Goal: Use online tool/utility: Utilize a website feature to perform a specific function

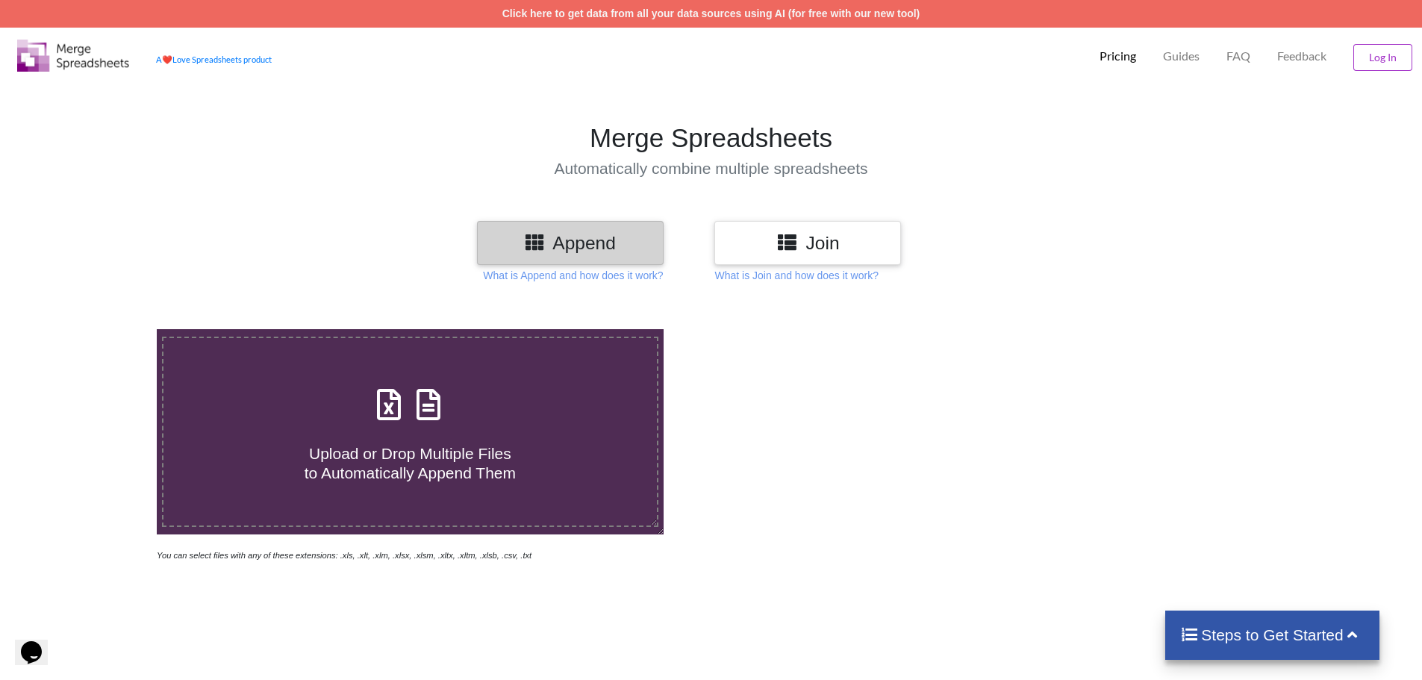
click at [604, 236] on h3 "Append" at bounding box center [570, 243] width 164 height 22
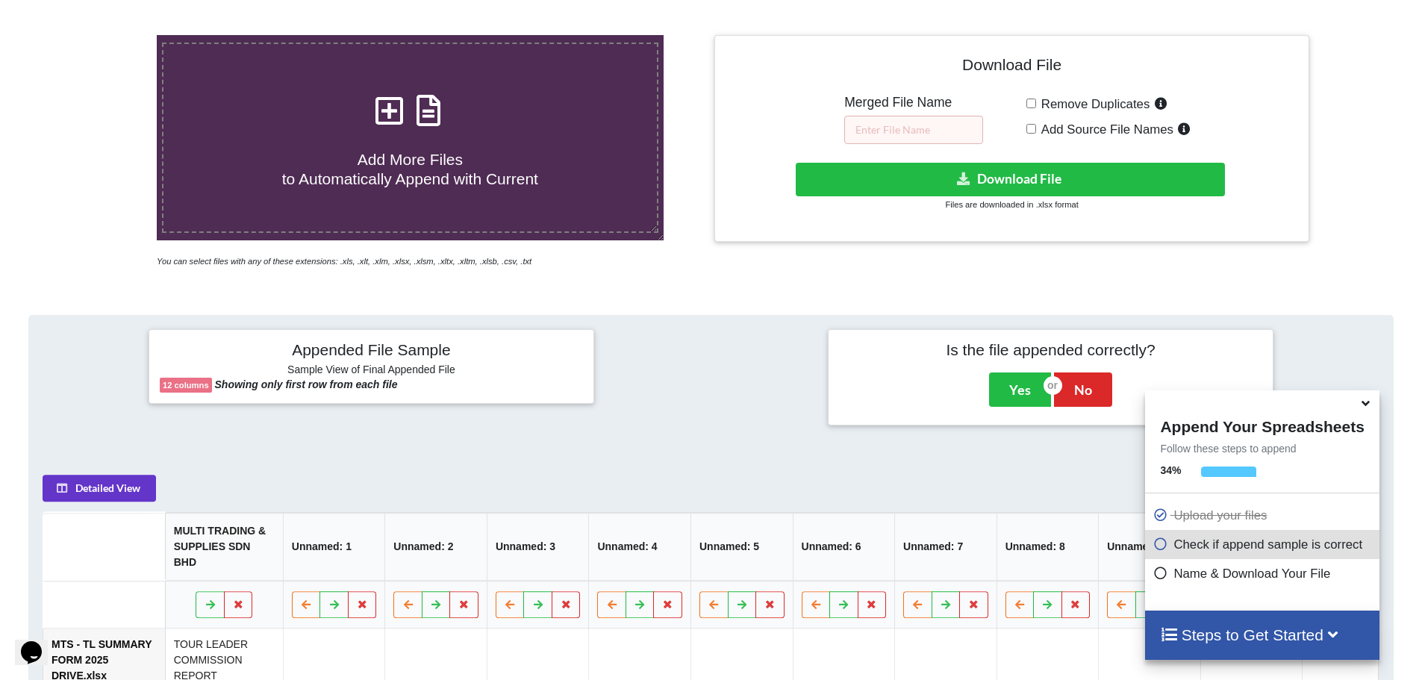
scroll to position [609, 0]
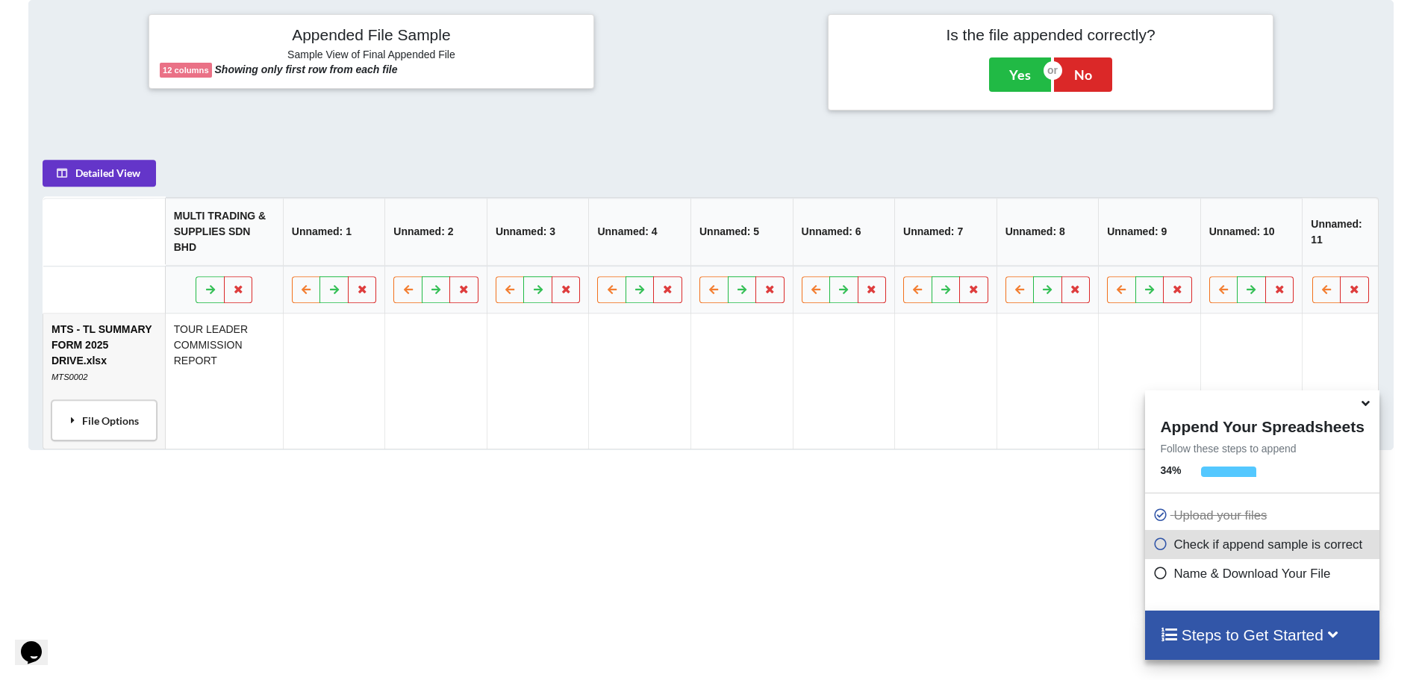
click at [87, 405] on div "File Options" at bounding box center [104, 420] width 96 height 31
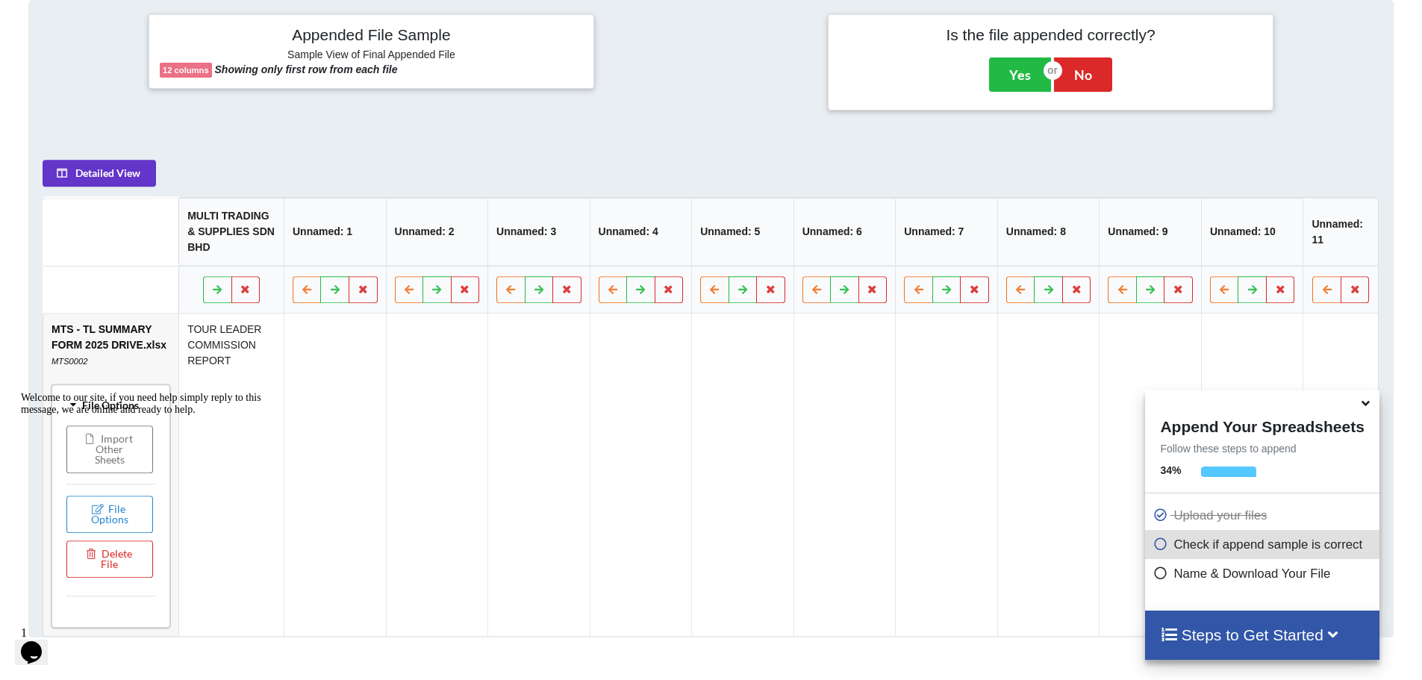
click at [123, 416] on div "Welcome to our site, if you need help simply reply to this message, we are onli…" at bounding box center [155, 404] width 269 height 24
click at [141, 396] on div "Welcome to our site, if you need help simply reply to this message, we are onli…" at bounding box center [155, 404] width 269 height 24
click at [137, 392] on div at bounding box center [155, 392] width 269 height 0
click at [21, 392] on icon "Chat attention grabber" at bounding box center [21, 392] width 0 height 0
click at [118, 518] on button "File Options" at bounding box center [109, 514] width 87 height 37
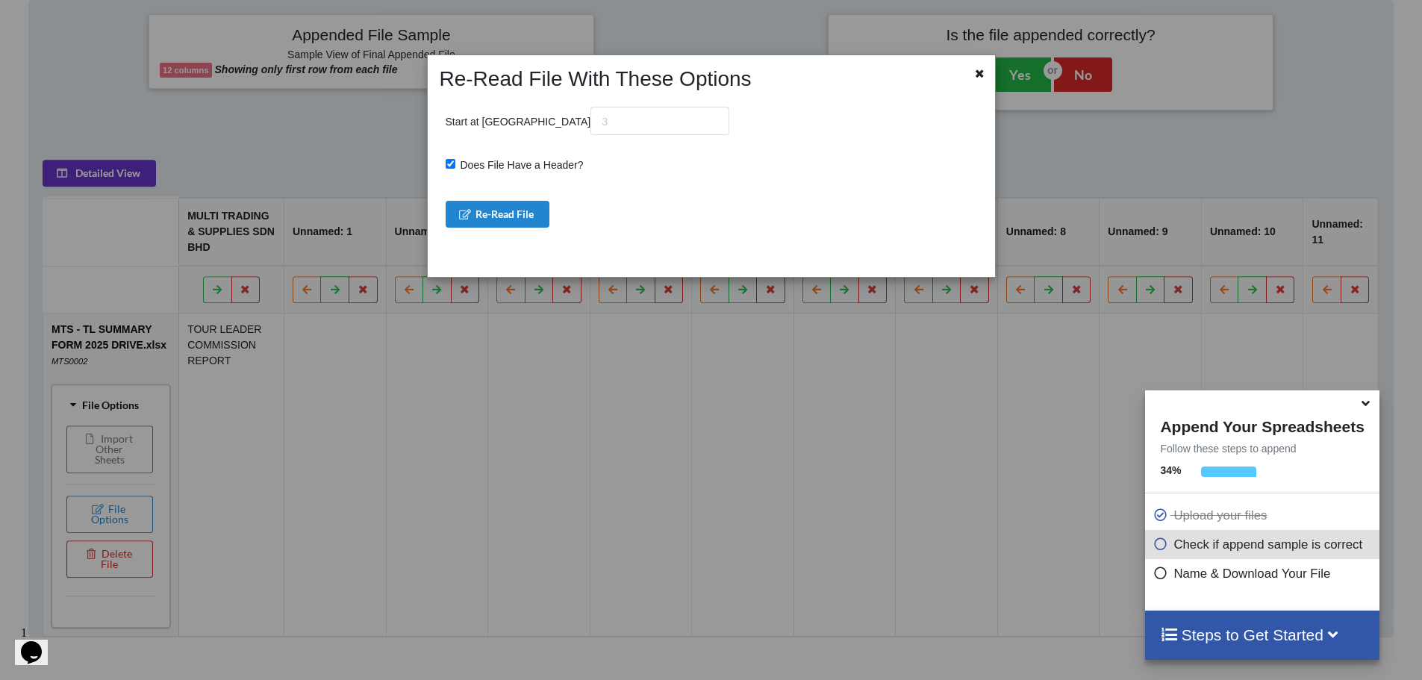
click at [118, 517] on div "Re-Read File With These Options Start at Row Does File Have a Header? Re-Read F…" at bounding box center [711, 340] width 1422 height 680
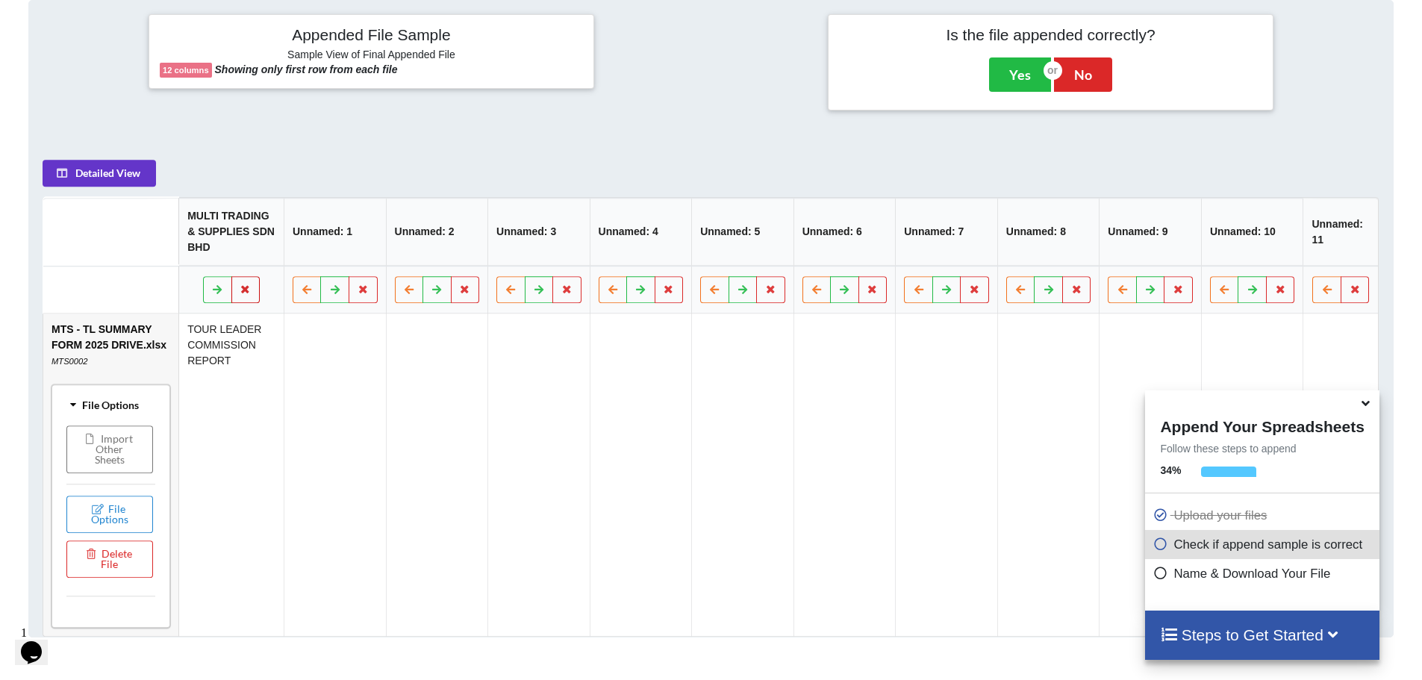
click at [243, 290] on icon at bounding box center [246, 288] width 13 height 9
click at [138, 249] on button "Delete Column" at bounding box center [139, 245] width 100 height 27
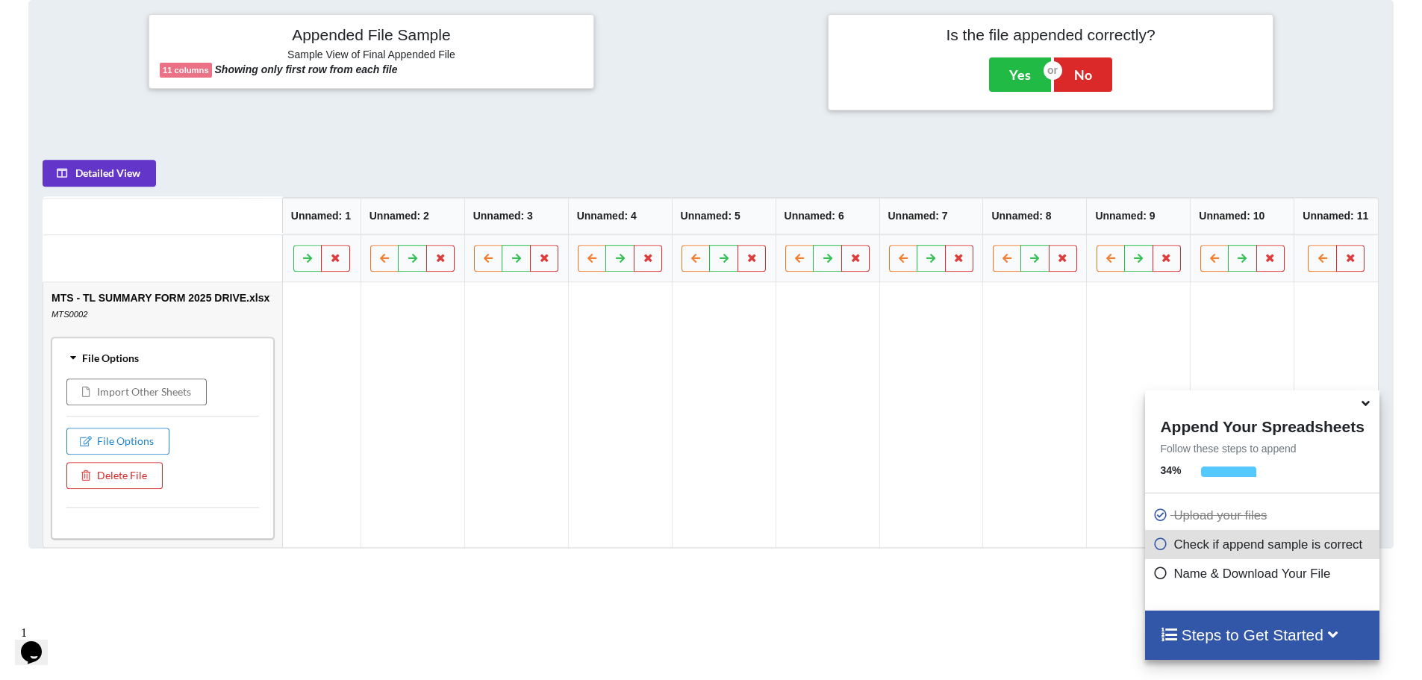
click at [315, 298] on td at bounding box center [321, 414] width 78 height 265
click at [156, 390] on button "Import Other Sheets" at bounding box center [136, 392] width 140 height 27
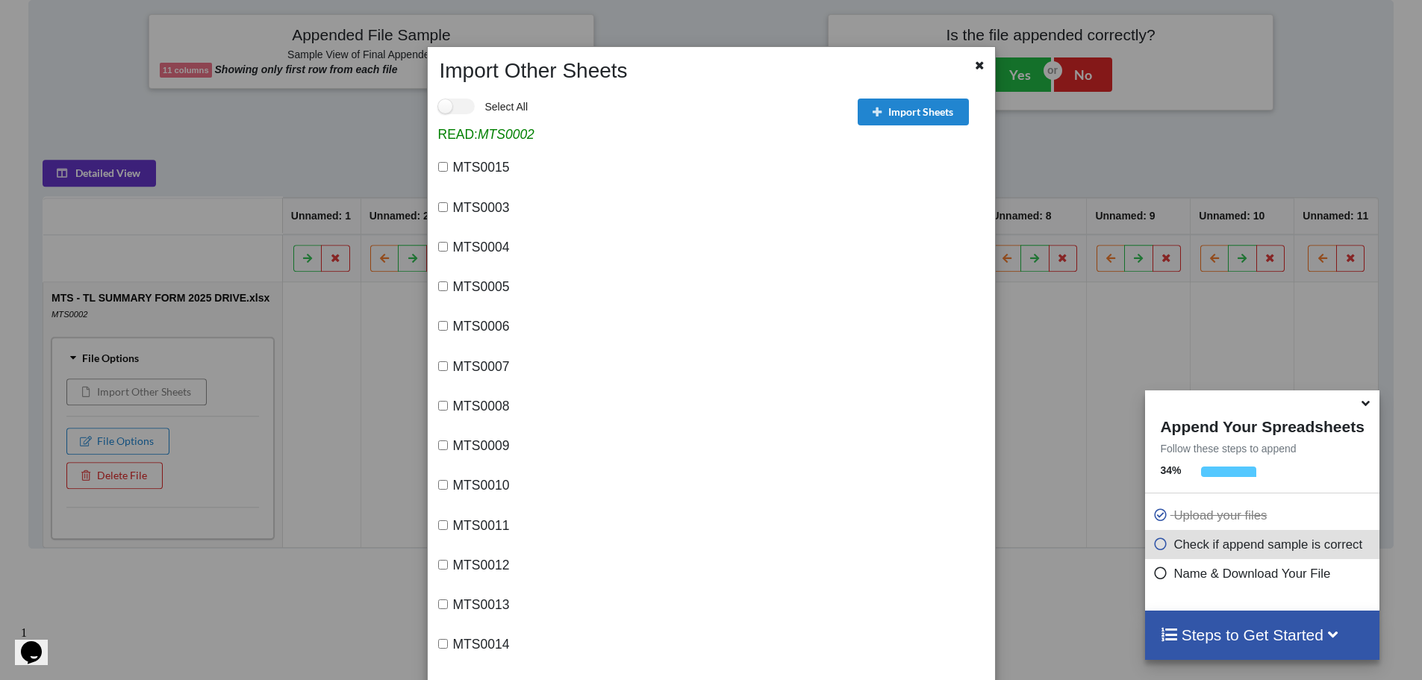
scroll to position [0, 0]
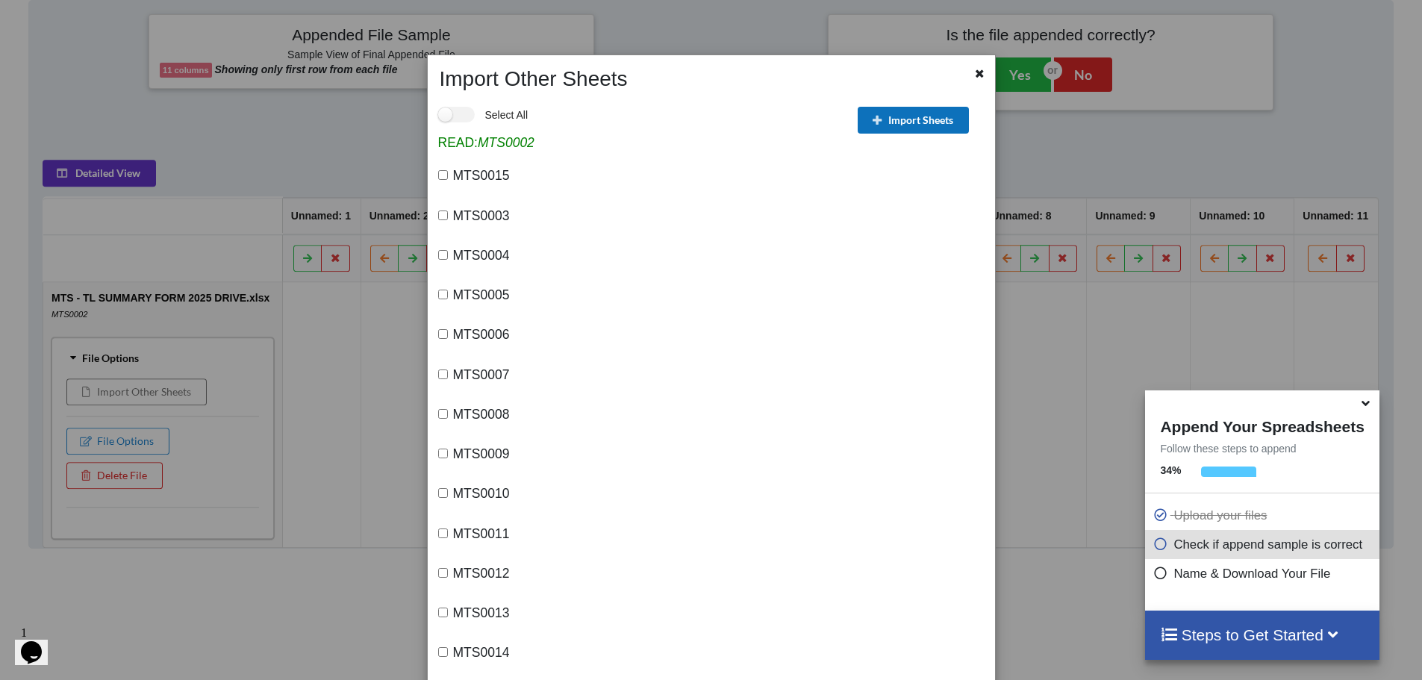
click at [916, 111] on button "Import Sheets" at bounding box center [913, 120] width 111 height 27
click at [442, 212] on input "MTS0003" at bounding box center [443, 216] width 10 height 10
checkbox input "true"
click at [442, 252] on input "MTS0004" at bounding box center [443, 255] width 10 height 10
checkbox input "true"
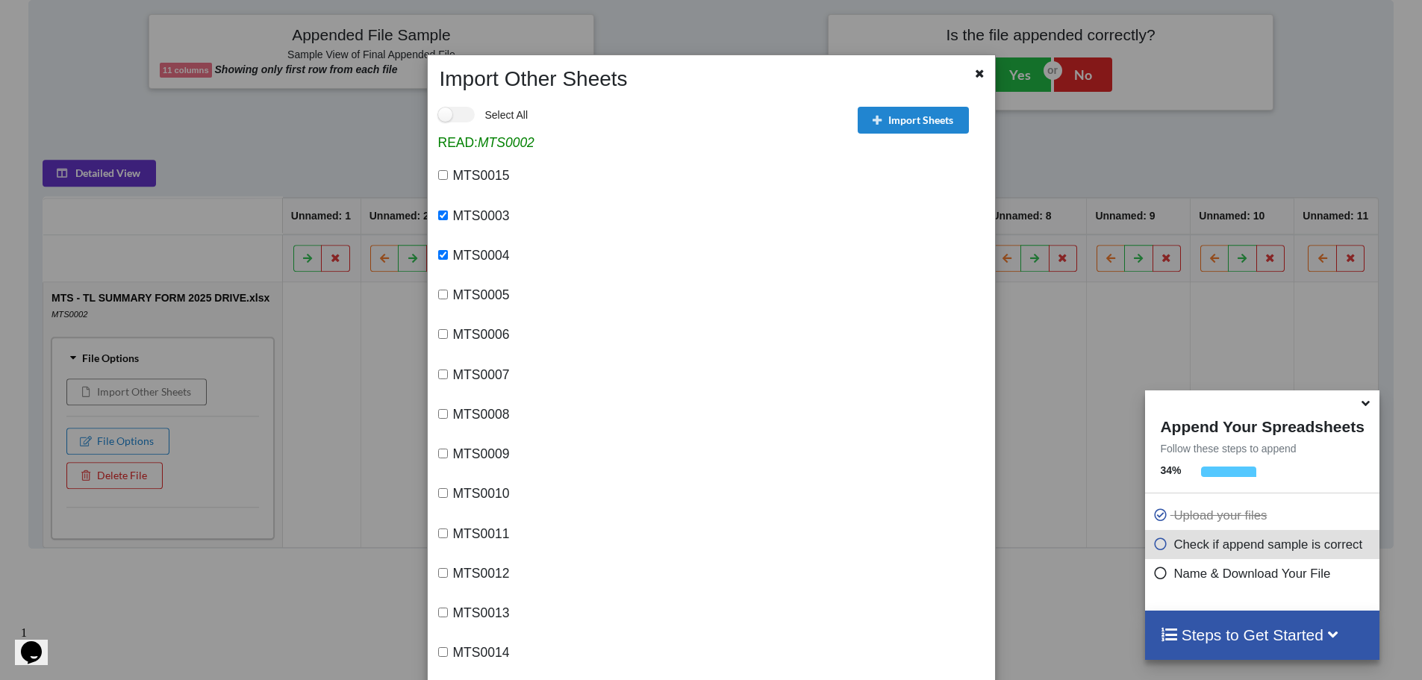
click at [440, 296] on input "MTS0005" at bounding box center [443, 295] width 10 height 10
checkbox input "true"
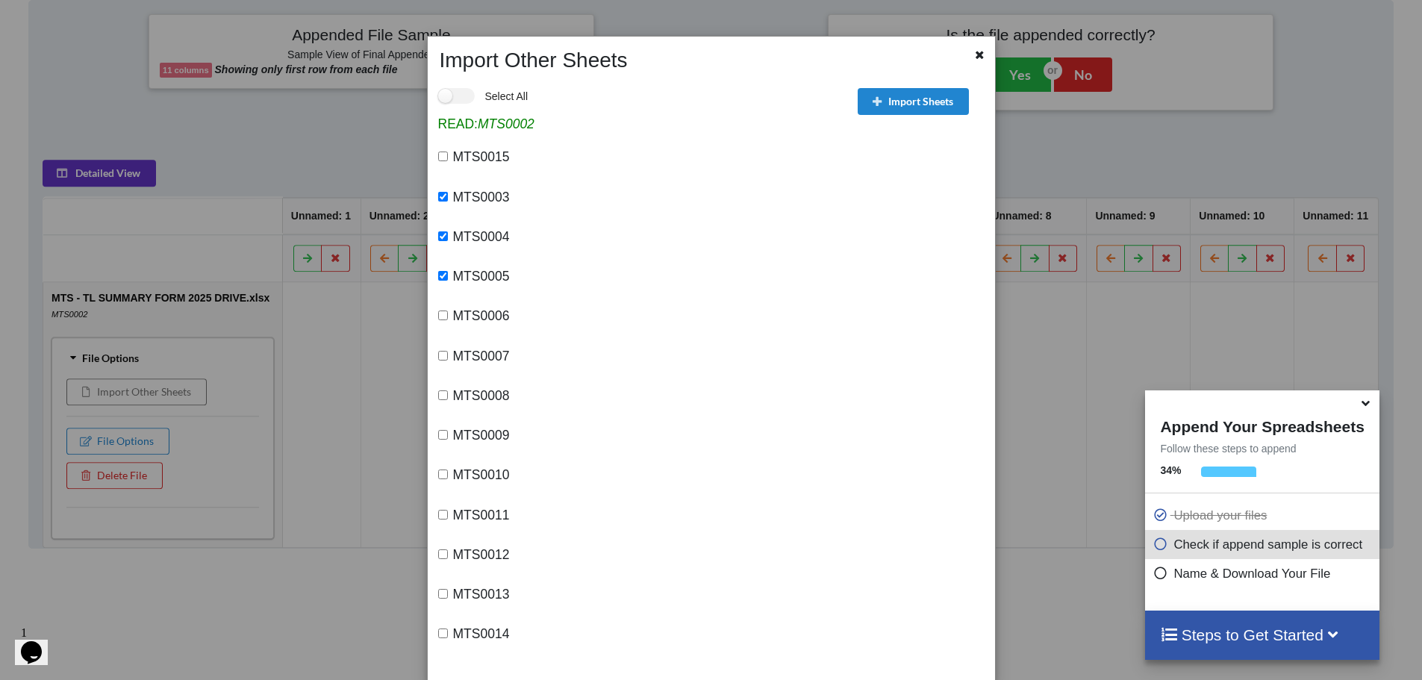
scroll to position [23, 0]
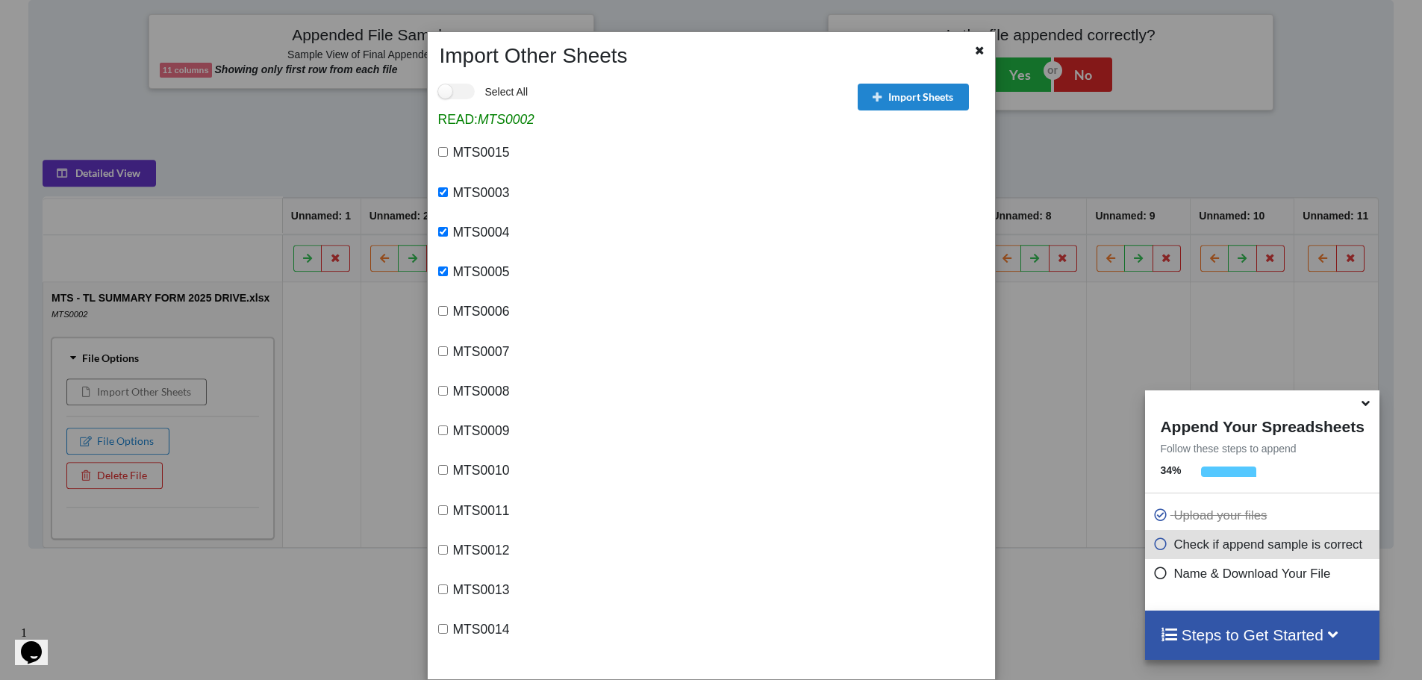
click at [438, 306] on div "MTS0006" at bounding box center [644, 314] width 413 height 40
click at [443, 317] on div "MTS0006" at bounding box center [644, 314] width 413 height 40
click at [443, 311] on input "MTS0006" at bounding box center [443, 311] width 10 height 10
checkbox input "true"
click at [441, 352] on input "MTS0007" at bounding box center [443, 351] width 10 height 10
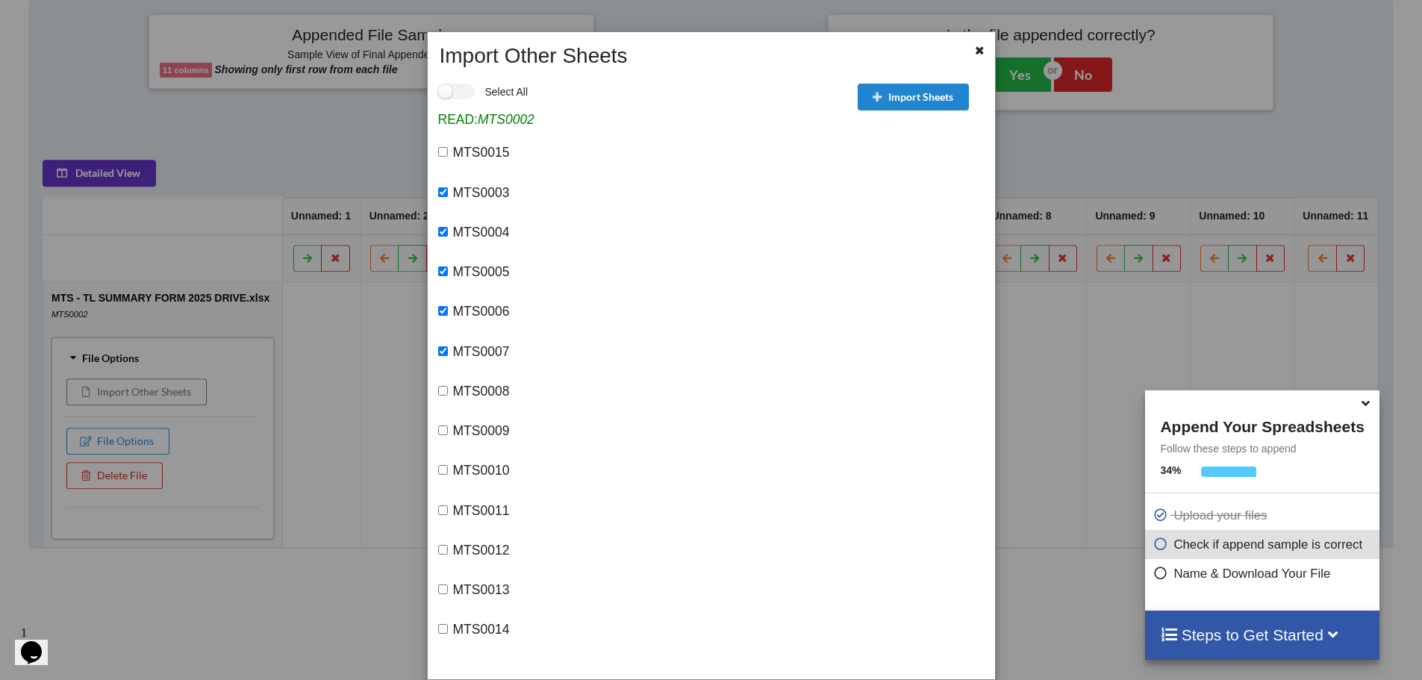
checkbox input "true"
click at [440, 393] on input "MTS0008" at bounding box center [443, 391] width 10 height 10
checkbox input "true"
click at [439, 432] on input "MTS0009" at bounding box center [443, 431] width 10 height 10
checkbox input "true"
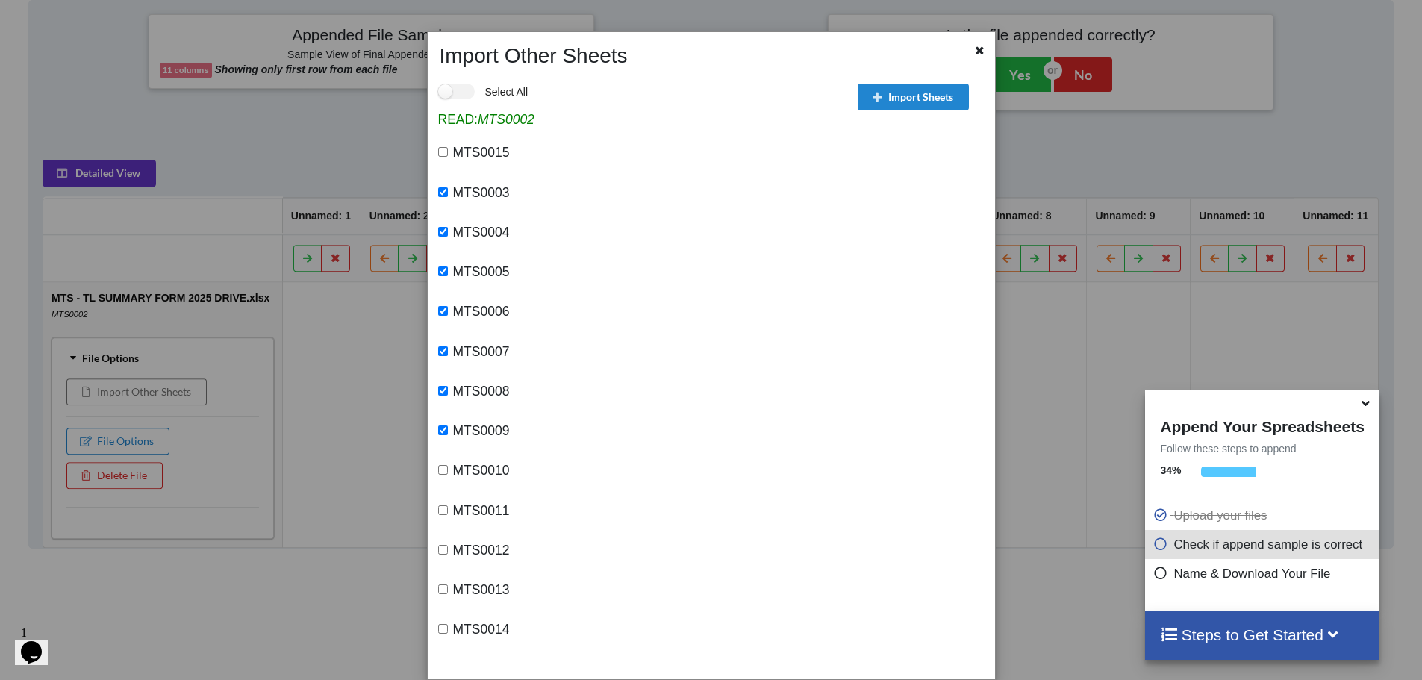
click at [442, 473] on input "MTS0010" at bounding box center [443, 470] width 10 height 10
checkbox input "true"
click at [444, 513] on input "MTS0011" at bounding box center [443, 511] width 10 height 10
checkbox input "true"
click at [438, 550] on input "MTS0012" at bounding box center [443, 550] width 10 height 10
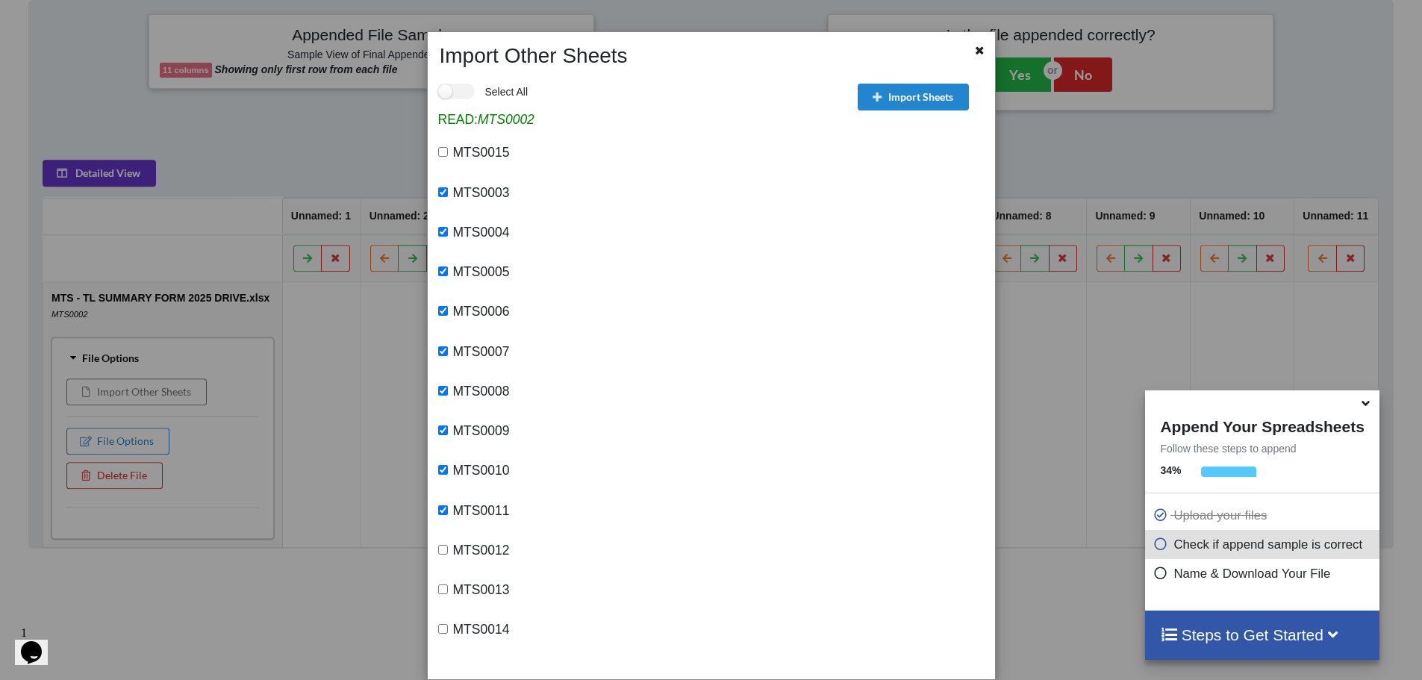
checkbox input "true"
click at [444, 591] on input "MTS0013" at bounding box center [443, 590] width 10 height 10
checkbox input "true"
drag, startPoint x: 441, startPoint y: 631, endPoint x: 452, endPoint y: 598, distance: 34.5
click at [441, 629] on input "MTS0014" at bounding box center [443, 629] width 10 height 10
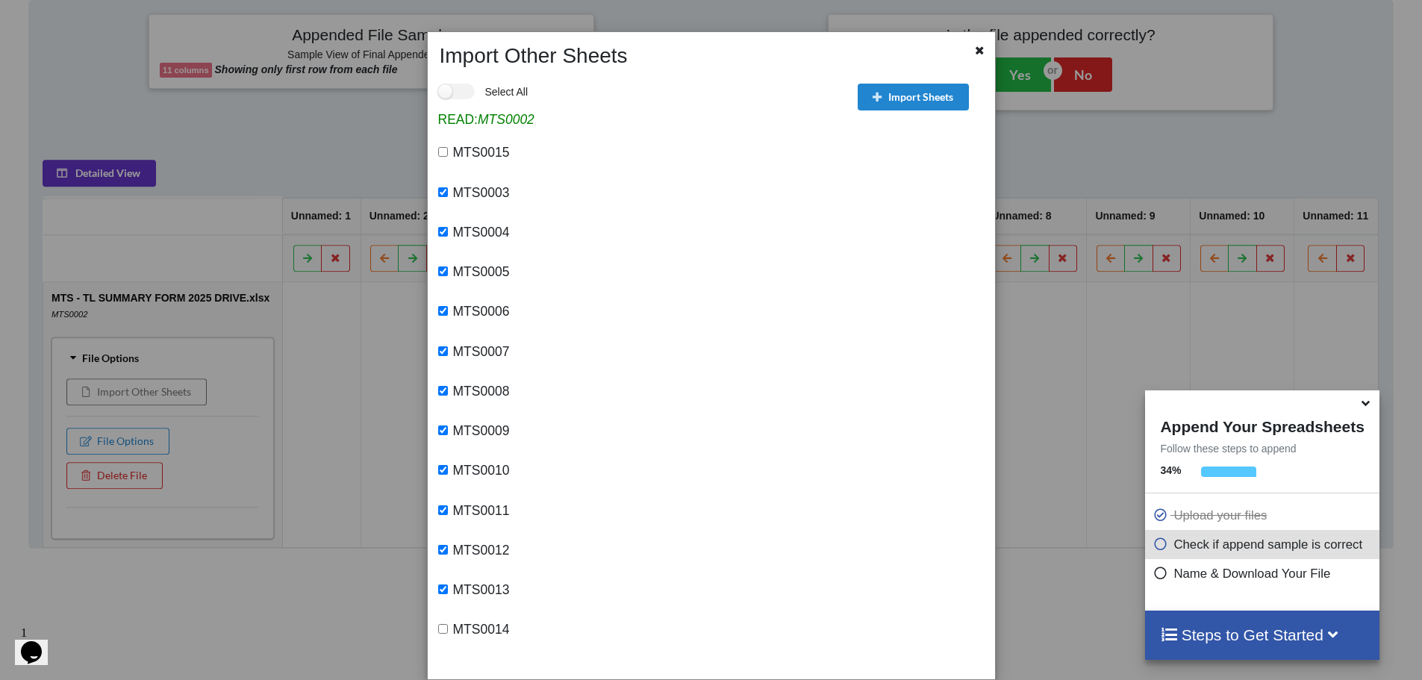
checkbox input "true"
click at [444, 157] on input "MTS0015" at bounding box center [443, 152] width 10 height 10
checkbox input "true"
click at [921, 95] on button "Import Sheets" at bounding box center [913, 97] width 111 height 27
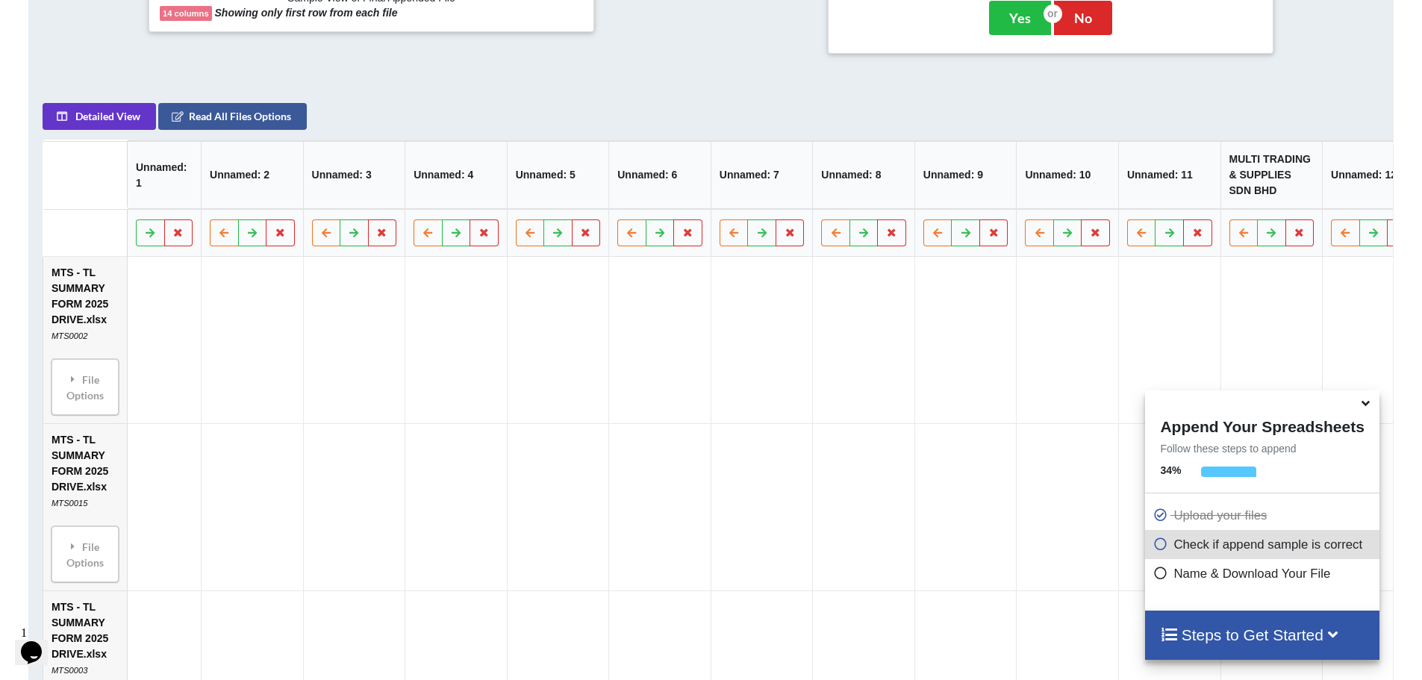
scroll to position [458, 0]
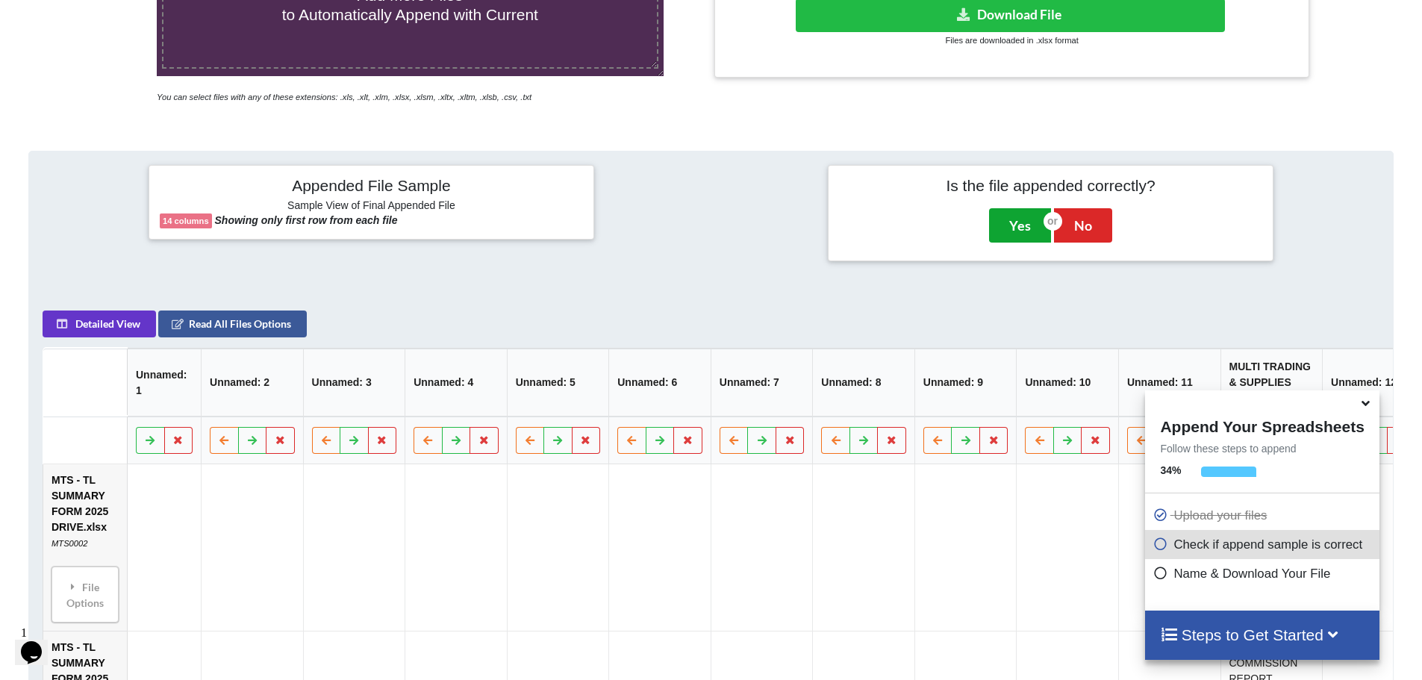
click at [1006, 226] on button "Yes" at bounding box center [1020, 225] width 62 height 34
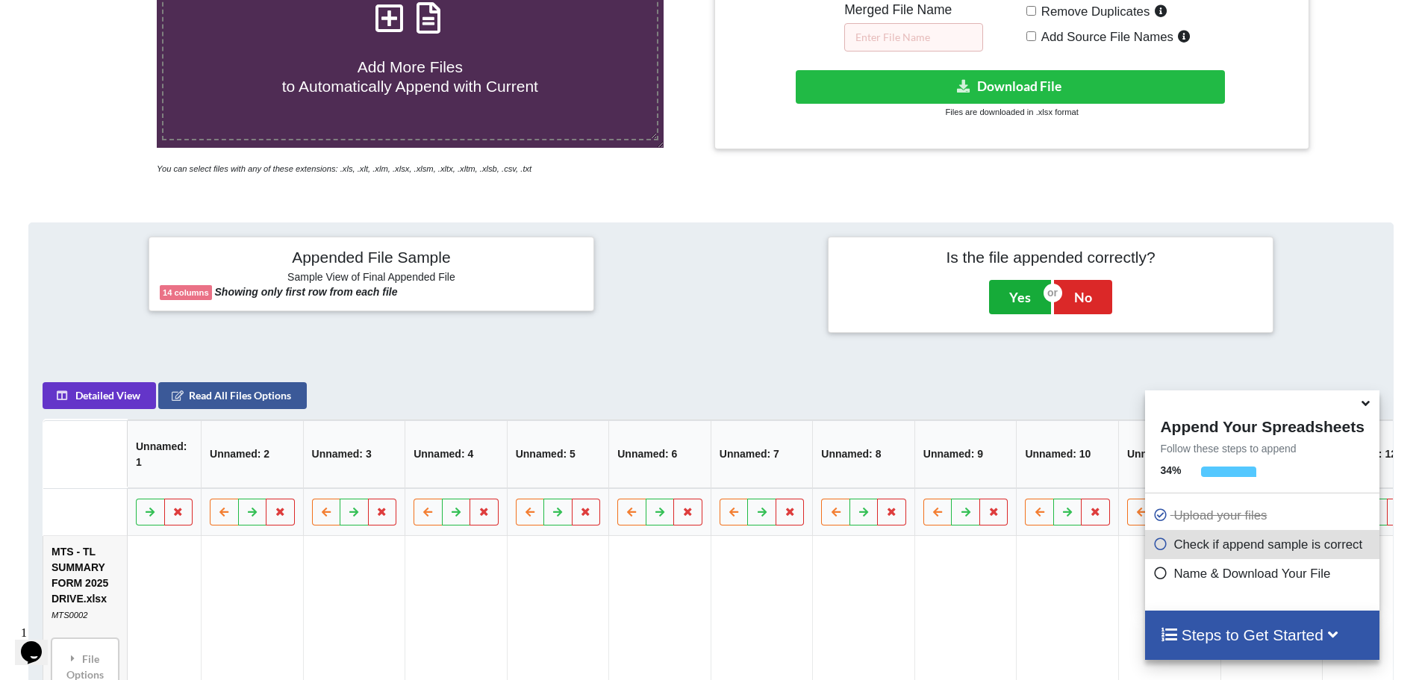
scroll to position [329, 0]
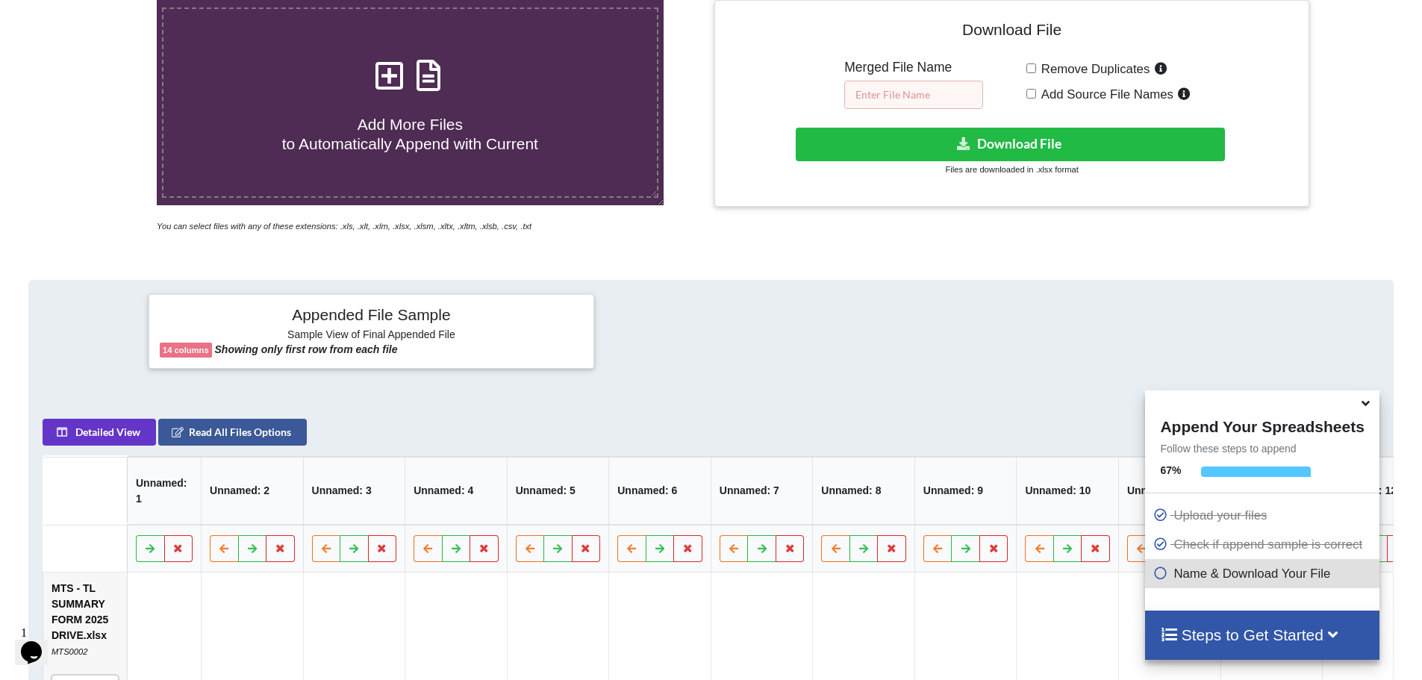
click at [888, 90] on input "text" at bounding box center [913, 95] width 139 height 28
type input "TL"
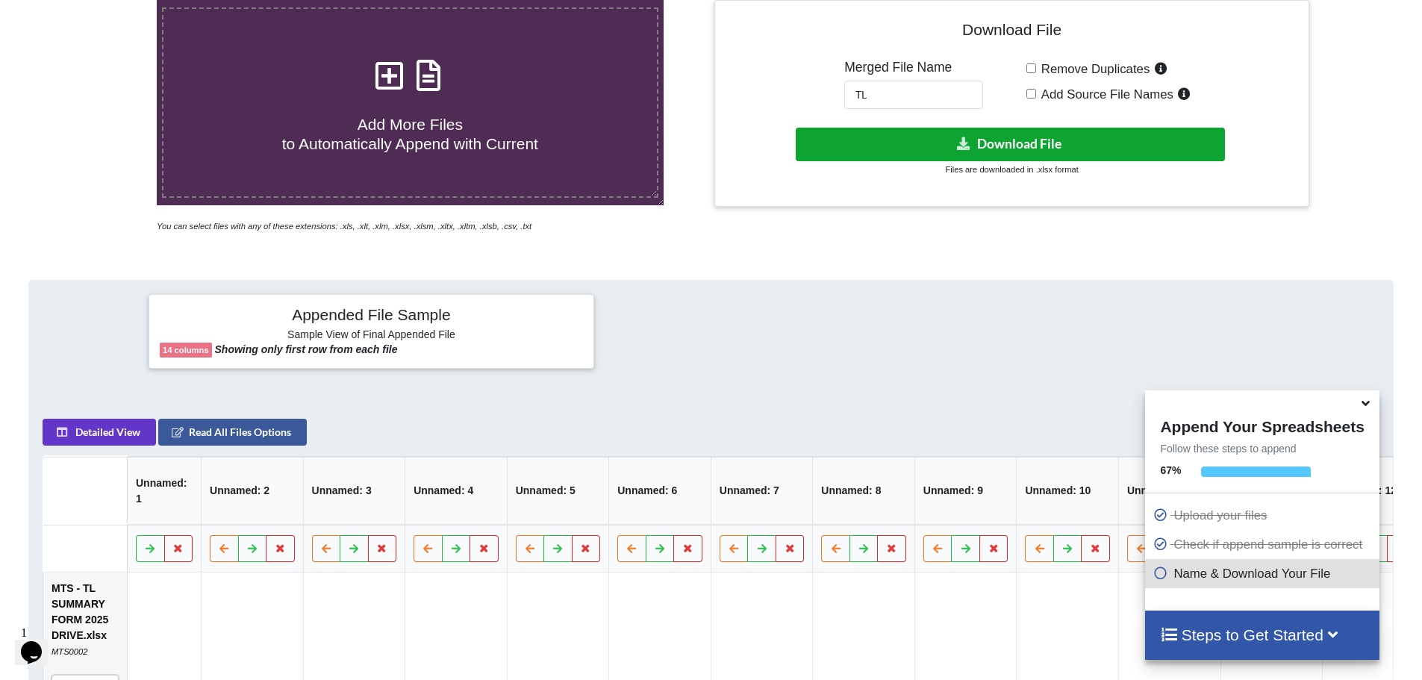
click at [968, 141] on icon at bounding box center [964, 142] width 16 height 11
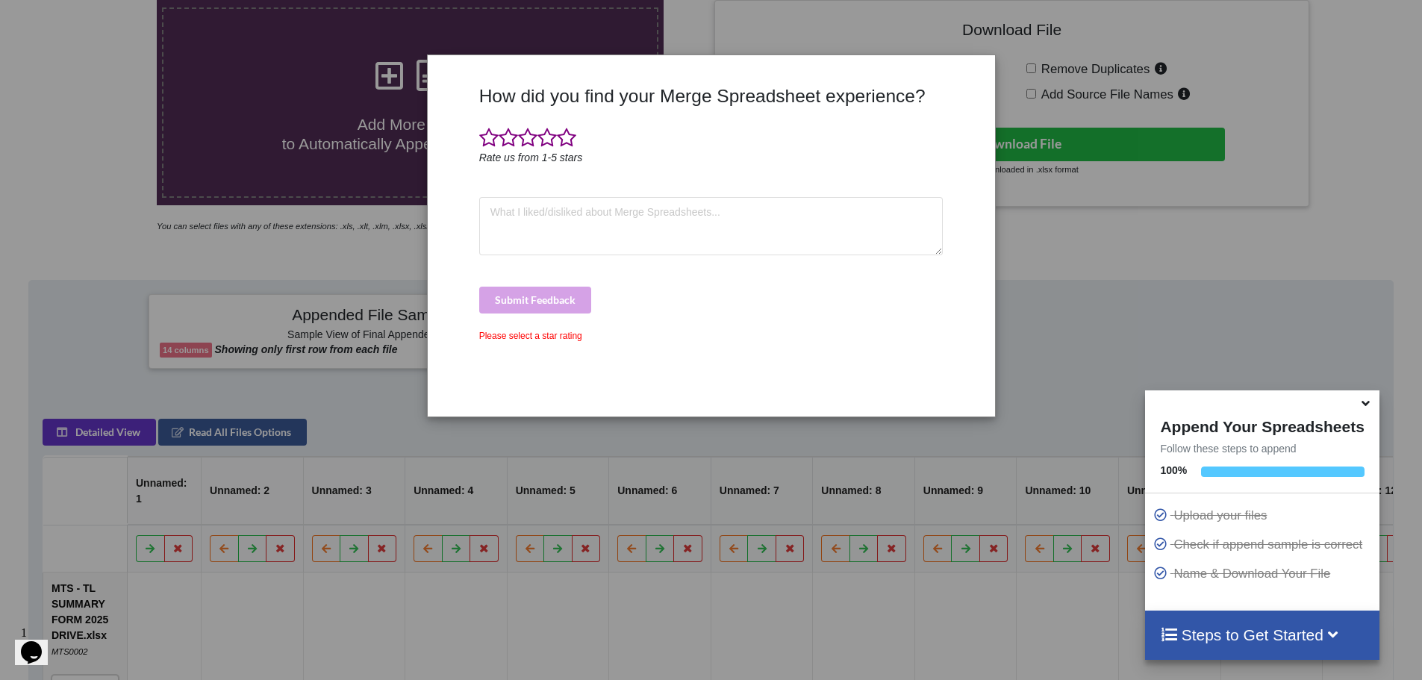
click at [1057, 302] on div "How did you find your Merge Spreadsheet experience? Rate us from 1-5 stars Subm…" at bounding box center [711, 340] width 1422 height 680
click at [1059, 215] on div "How did you find your Merge Spreadsheet experience? Rate us from 1-5 stars Subm…" at bounding box center [711, 340] width 1422 height 680
click at [1031, 440] on div "How did you find your Merge Spreadsheet experience? Rate us from 1-5 stars Subm…" at bounding box center [711, 340] width 1422 height 680
click at [1360, 406] on icon at bounding box center [1366, 400] width 16 height 13
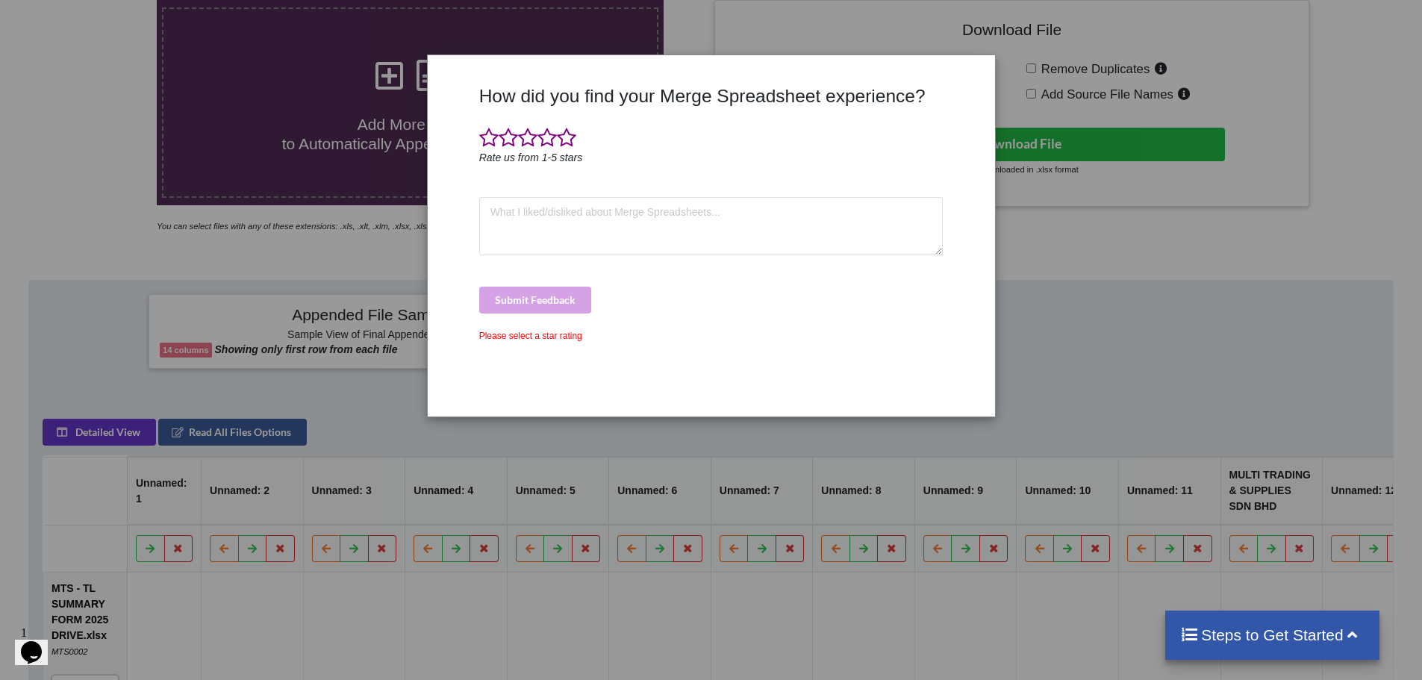
click at [395, 411] on div "How did you find your Merge Spreadsheet experience? Rate us from 1-5 stars Subm…" at bounding box center [711, 340] width 1422 height 680
drag, startPoint x: 394, startPoint y: 410, endPoint x: 396, endPoint y: 376, distance: 33.7
click at [394, 411] on div "How did you find your Merge Spreadsheet experience? Rate us from 1-5 stars Subm…" at bounding box center [711, 340] width 1422 height 680
